Goal: Transaction & Acquisition: Purchase product/service

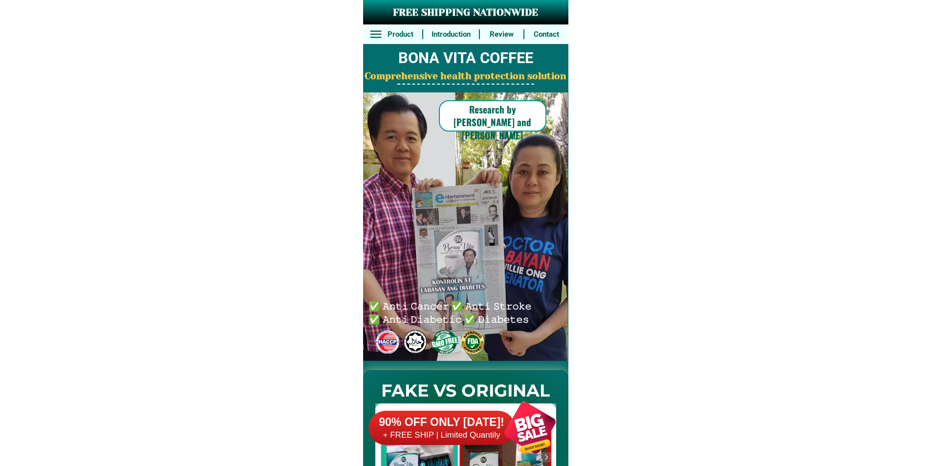
click at [502, 440] on div at bounding box center [530, 427] width 77 height 77
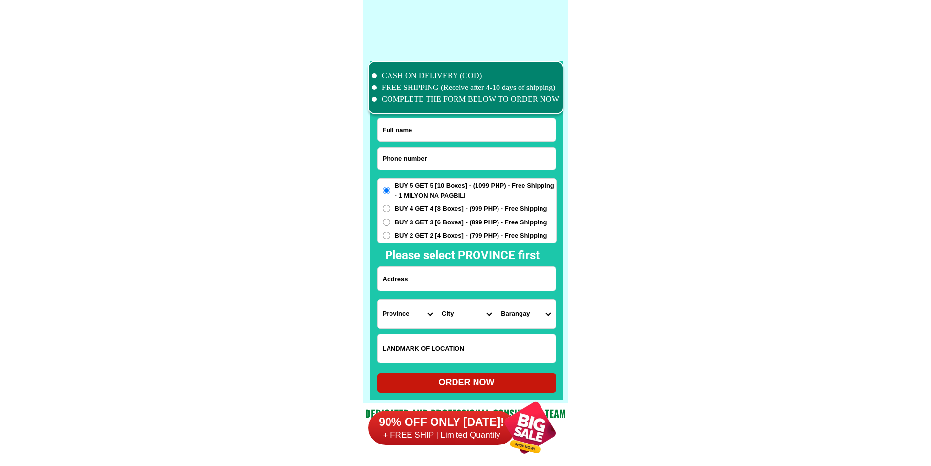
scroll to position [7598, 0]
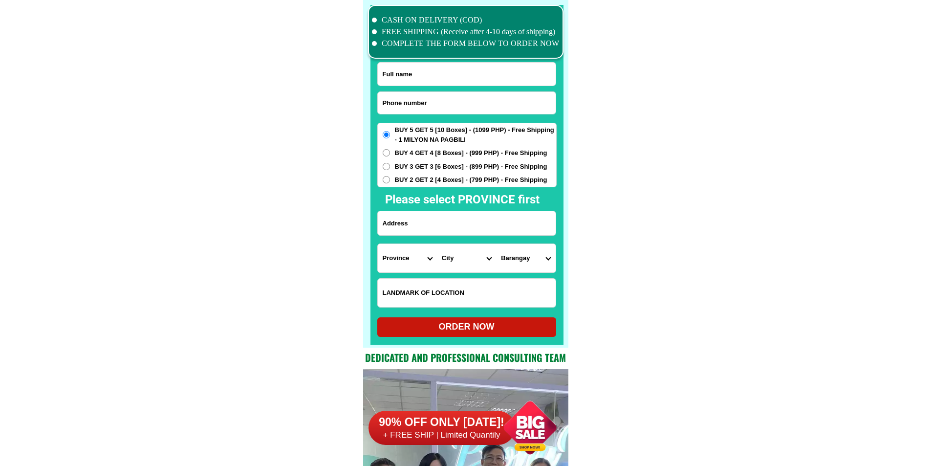
click at [450, 99] on input "Input phone_number" at bounding box center [467, 103] width 178 height 22
paste input "09915188174"
type input "09915188174"
click at [429, 76] on input "Input full_name" at bounding box center [467, 74] width 178 height 23
paste input "[PERSON_NAME]"
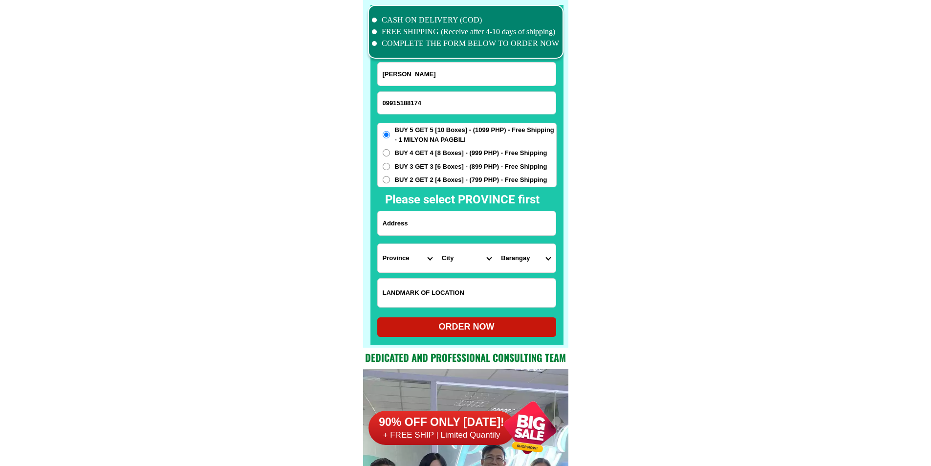
type input "[PERSON_NAME]"
click at [445, 217] on input "Input address" at bounding box center [467, 223] width 178 height 24
paste input "brgy [PERSON_NAME] dakelamg [PERSON_NAME][GEOGRAPHIC_DATA]"
type input "brgy [PERSON_NAME] dakelamg [PERSON_NAME][GEOGRAPHIC_DATA]"
drag, startPoint x: 499, startPoint y: 218, endPoint x: 530, endPoint y: 226, distance: 32.2
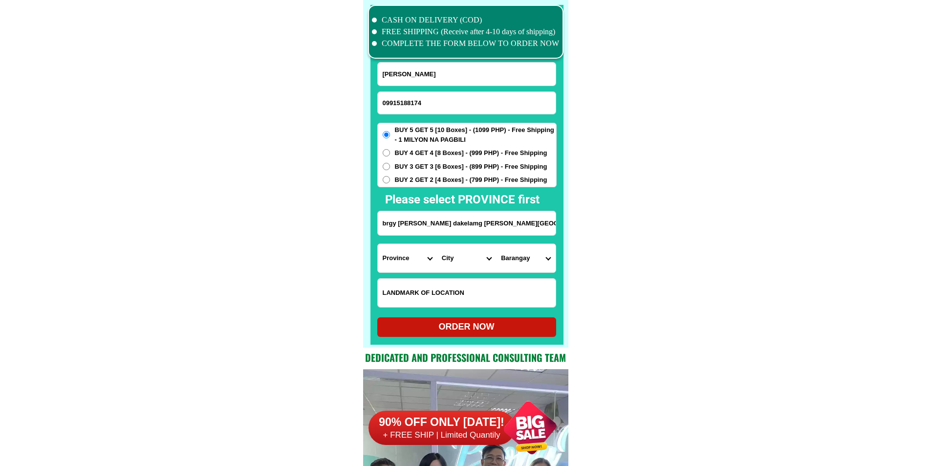
click at [530, 226] on input "brgy [PERSON_NAME] dakelamg [PERSON_NAME][GEOGRAPHIC_DATA]" at bounding box center [467, 223] width 178 height 24
drag, startPoint x: 530, startPoint y: 226, endPoint x: 499, endPoint y: 226, distance: 31.3
click at [499, 226] on input "brgy [PERSON_NAME] dakelamg [PERSON_NAME][GEOGRAPHIC_DATA]" at bounding box center [467, 223] width 178 height 24
click at [403, 256] on select "Province [GEOGRAPHIC_DATA] [GEOGRAPHIC_DATA][PERSON_NAME][GEOGRAPHIC_DATA][GEOG…" at bounding box center [407, 258] width 59 height 28
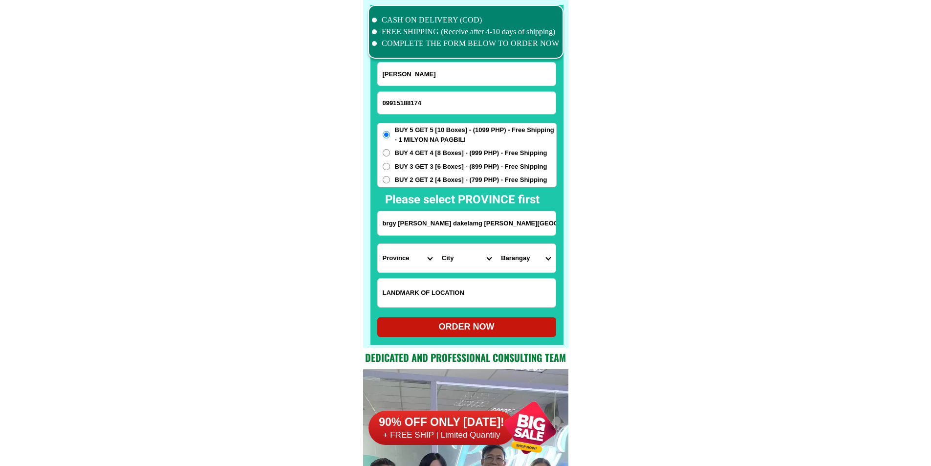
select select "63_397"
click at [481, 272] on div "Province [GEOGRAPHIC_DATA] [GEOGRAPHIC_DATA][PERSON_NAME][GEOGRAPHIC_DATA][GEOG…" at bounding box center [466, 257] width 179 height 29
click at [475, 261] on select "City [GEOGRAPHIC_DATA][PERSON_NAME][GEOGRAPHIC_DATA][GEOGRAPHIC_DATA] [GEOGRAPH…" at bounding box center [466, 258] width 59 height 28
select select "63_3977163"
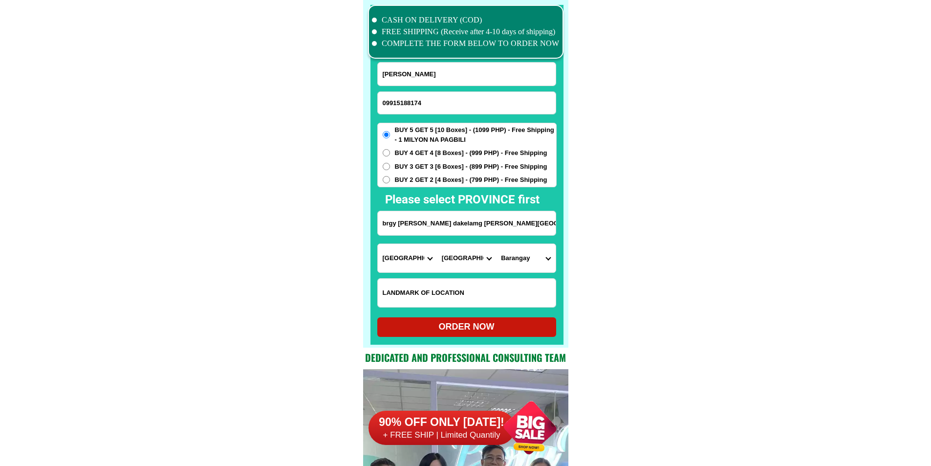
click at [529, 260] on select "Barangay Barangay 1 (pob.) Barangay 10 (pob.) Barangay 11 (pob.) Barangay 2 (po…" at bounding box center [525, 258] width 59 height 28
select select "63_39771636457"
click at [496, 244] on select "Barangay Barangay 1 (pob.) Barangay 10 (pob.) Barangay 11 (pob.) Barangay 2 (po…" at bounding box center [525, 258] width 59 height 28
click at [499, 330] on div "ORDER NOW" at bounding box center [466, 326] width 179 height 13
type input "brgy [PERSON_NAME] dakelamg [PERSON_NAME][GEOGRAPHIC_DATA]"
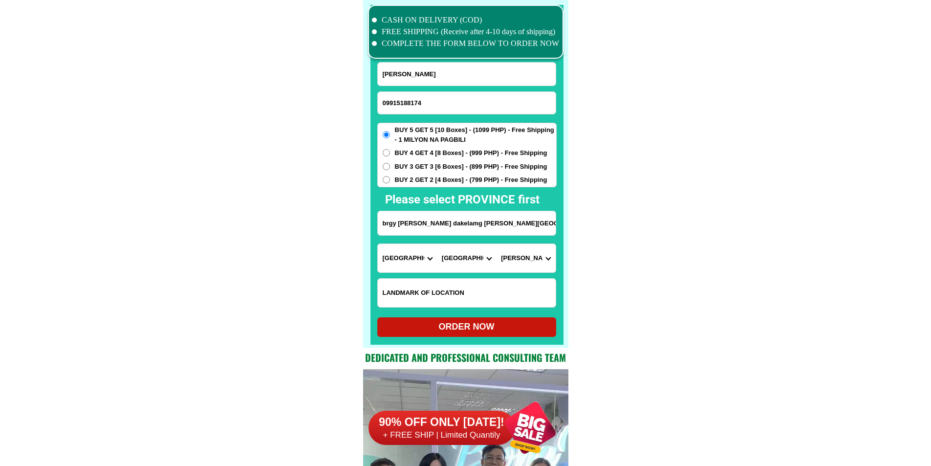
radio input "true"
